Goal: Navigation & Orientation: Find specific page/section

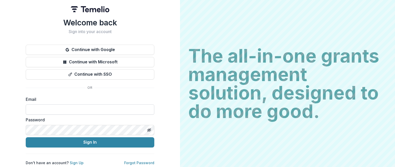
drag, startPoint x: 0, startPoint y: 0, endPoint x: 48, endPoint y: 108, distance: 118.1
click at [48, 108] on input at bounding box center [90, 110] width 129 height 10
type input "**********"
click at [149, 130] on icon "Toggle password visibility" at bounding box center [149, 130] width 0 height 0
click at [26, 138] on button "Sign In" at bounding box center [90, 143] width 129 height 10
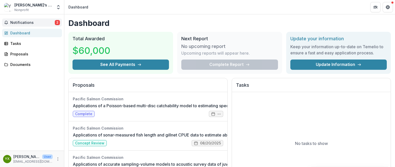
click at [27, 22] on span "Notifications" at bounding box center [32, 23] width 44 height 4
click at [26, 33] on div "Dashboard" at bounding box center [34, 32] width 48 height 5
click at [14, 44] on div "Tasks" at bounding box center [34, 43] width 48 height 5
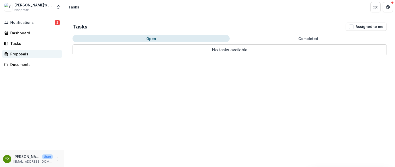
click at [20, 55] on div "Proposals" at bounding box center [34, 53] width 48 height 5
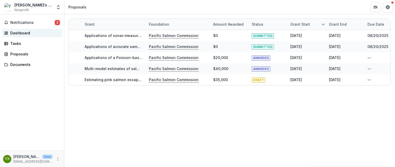
click at [26, 34] on div "Dashboard" at bounding box center [34, 32] width 48 height 5
